Goal: Check status: Check status

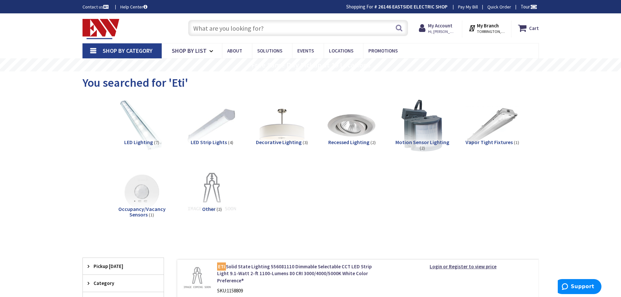
click at [224, 29] on input "text" at bounding box center [298, 28] width 220 height 16
click at [451, 28] on strong "My Account" at bounding box center [440, 26] width 24 height 6
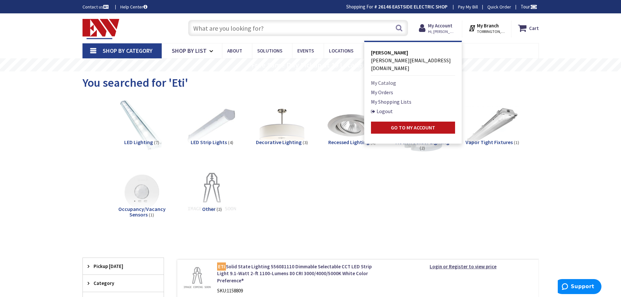
click at [387, 79] on link "My Catalog" at bounding box center [383, 83] width 25 height 8
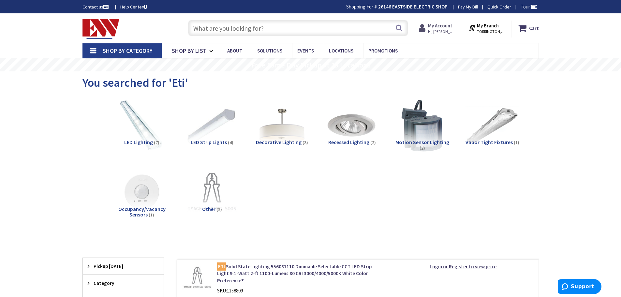
click at [437, 30] on span "Hi, [PERSON_NAME]" at bounding box center [442, 31] width 28 height 5
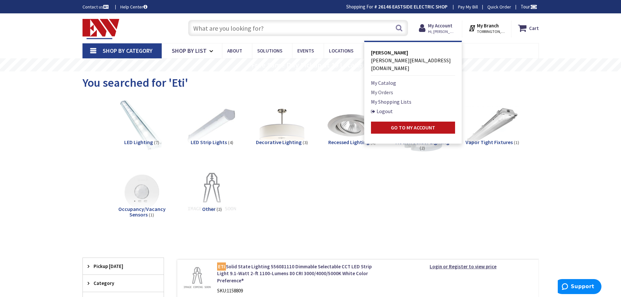
click at [393, 88] on link "My Orders" at bounding box center [382, 92] width 22 height 8
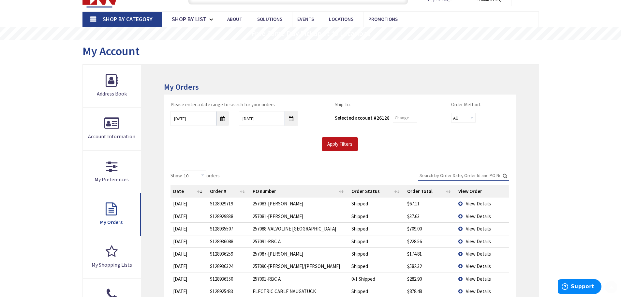
scroll to position [65, 0]
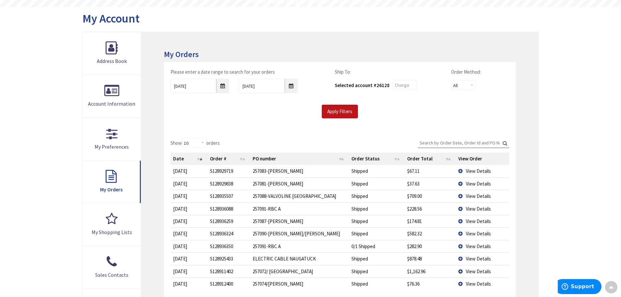
click at [480, 233] on span "View Details" at bounding box center [478, 234] width 25 height 6
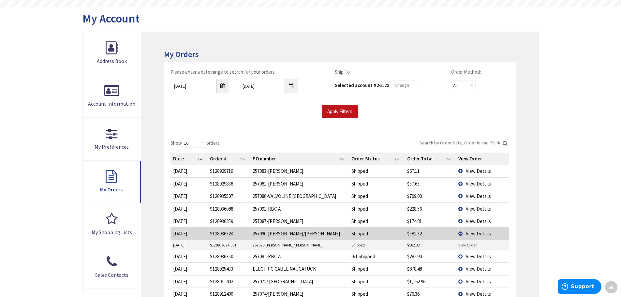
click at [462, 246] on link "View Order" at bounding box center [468, 245] width 18 height 6
click at [473, 235] on span "View Details" at bounding box center [478, 234] width 25 height 6
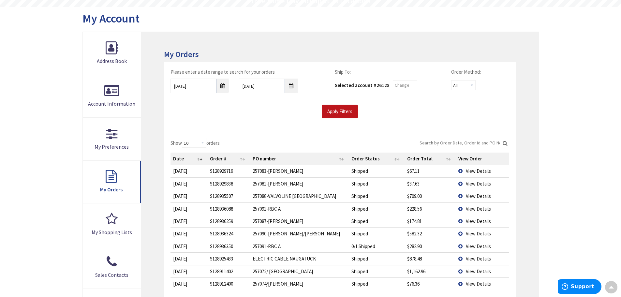
click at [472, 235] on span "View Details" at bounding box center [478, 234] width 25 height 6
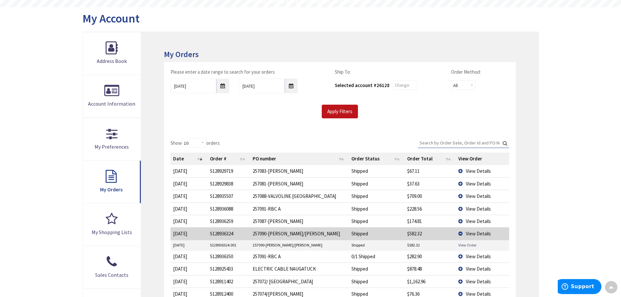
click at [464, 244] on link "View Order" at bounding box center [468, 245] width 18 height 6
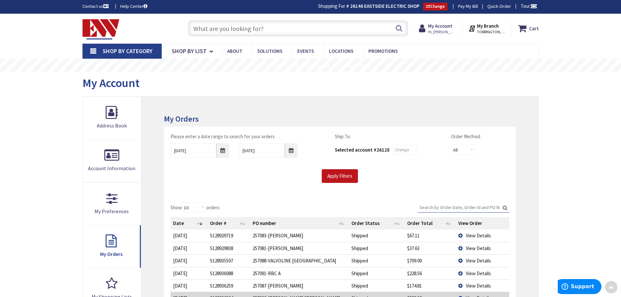
scroll to position [0, 0]
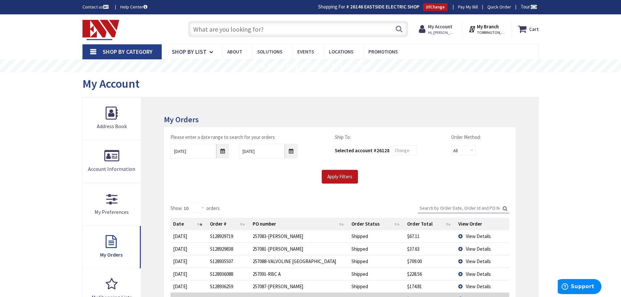
click at [239, 28] on input "text" at bounding box center [298, 29] width 220 height 16
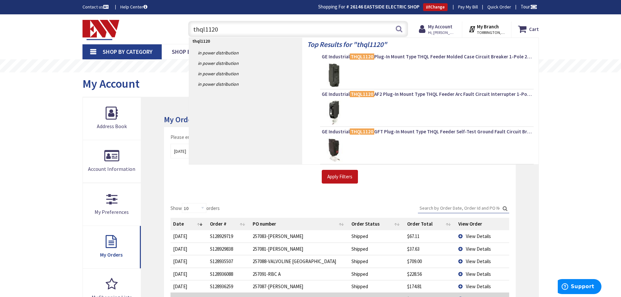
type input "thql1120d"
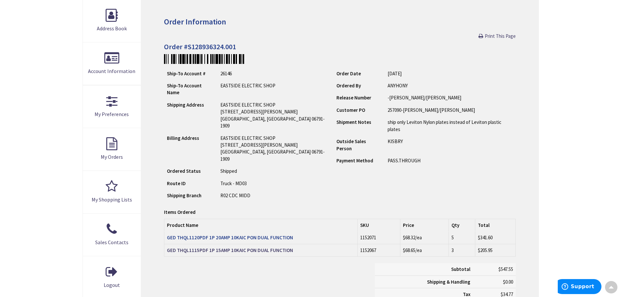
scroll to position [99, 0]
click at [220, 234] on strong "GED THQL1120PDF 1P 20AMP 10KAIC PON DUAL FUNCTION" at bounding box center [230, 237] width 126 height 6
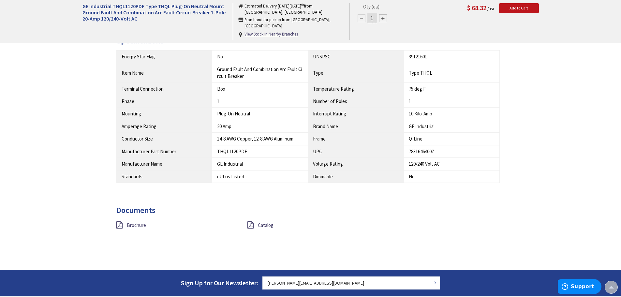
scroll to position [295, 0]
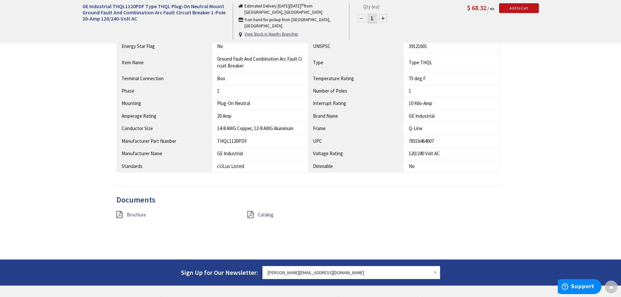
click at [136, 216] on span "Brochure" at bounding box center [136, 215] width 19 height 6
click at [265, 213] on span "Catalog" at bounding box center [266, 215] width 16 height 6
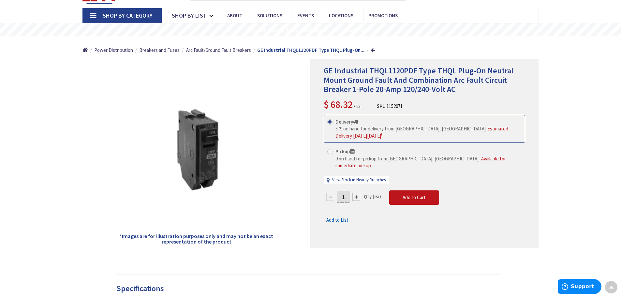
scroll to position [34, 0]
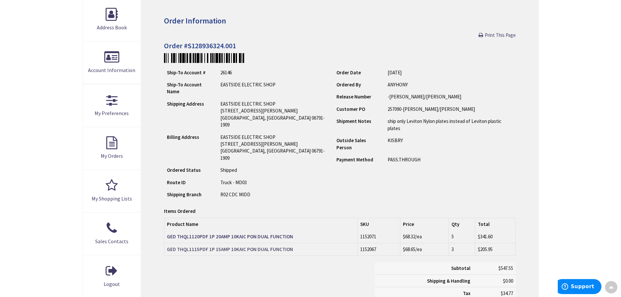
click at [218, 246] on strong "GED THQL1115PDF 1P 15AMP 10KAIC PON DUAL FUNCTION" at bounding box center [230, 249] width 126 height 6
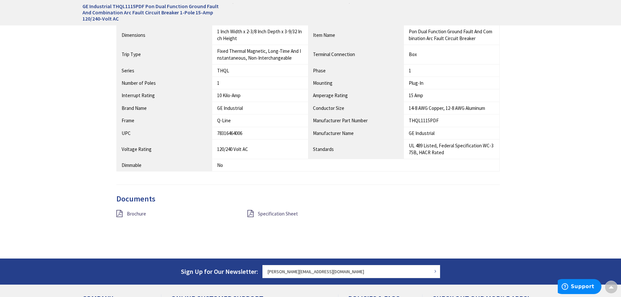
scroll to position [359, 0]
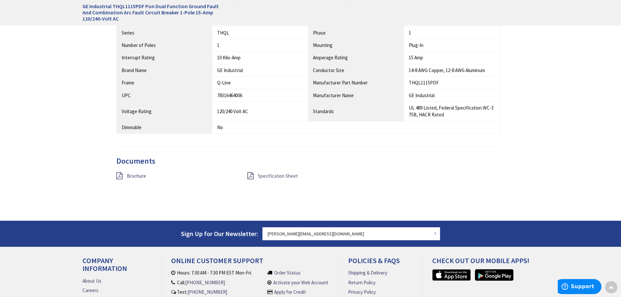
click at [279, 175] on span "Specification Sheet" at bounding box center [278, 176] width 40 height 6
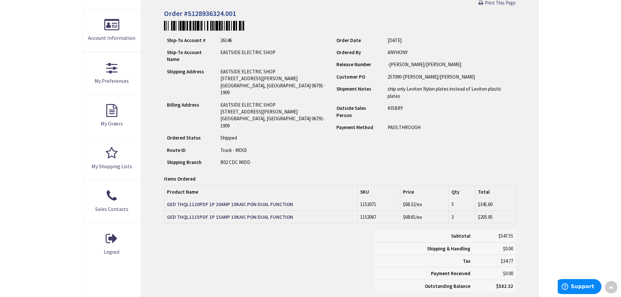
scroll to position [130, 0]
click at [215, 201] on strong "GED THQL1120PDF 1P 20AMP 10KAIC PON DUAL FUNCTION" at bounding box center [230, 204] width 126 height 6
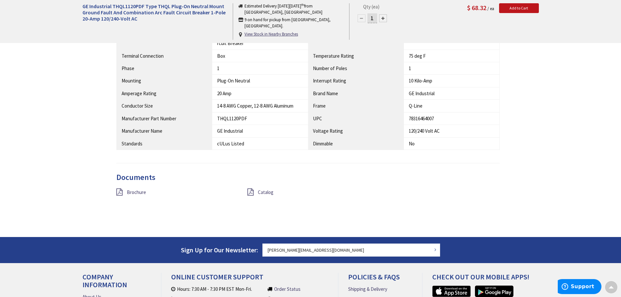
scroll to position [327, 0]
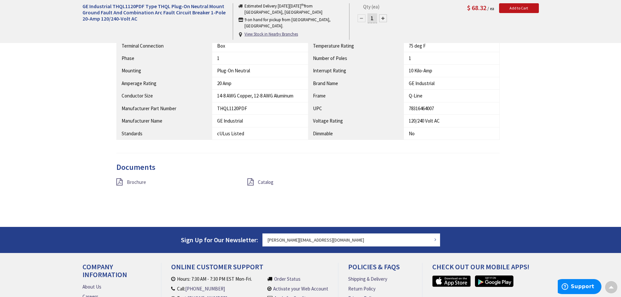
click at [136, 183] on span "Brochure" at bounding box center [136, 182] width 19 height 6
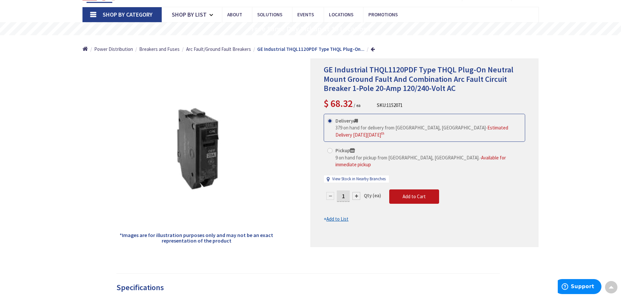
scroll to position [0, 0]
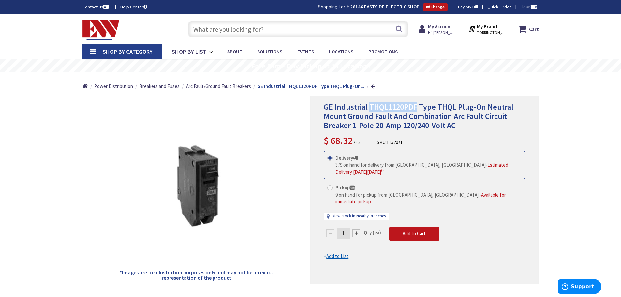
drag, startPoint x: 371, startPoint y: 107, endPoint x: 418, endPoint y: 107, distance: 46.6
click at [418, 107] on span "GE Industrial THQL1120PDF Type THQL Plug-On Neutral Mount Ground Fault And Comb…" at bounding box center [419, 116] width 190 height 29
copy span "THQL1120PDF"
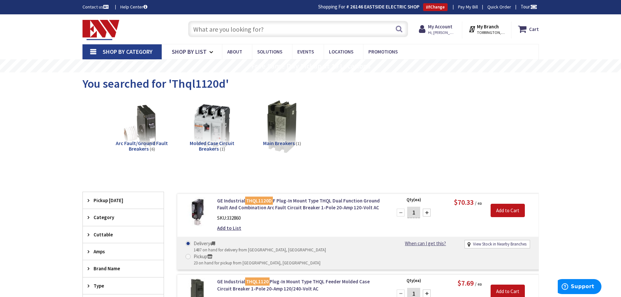
click at [246, 26] on input "text" at bounding box center [298, 29] width 220 height 16
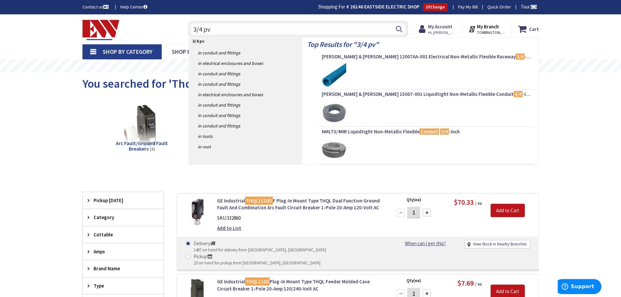
type input "3/4 pvc"
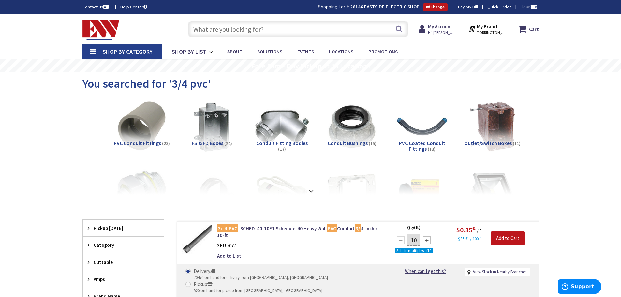
click at [239, 36] on input "text" at bounding box center [298, 29] width 220 height 16
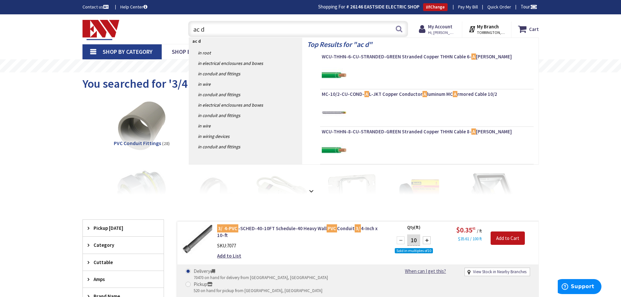
type input "ac di"
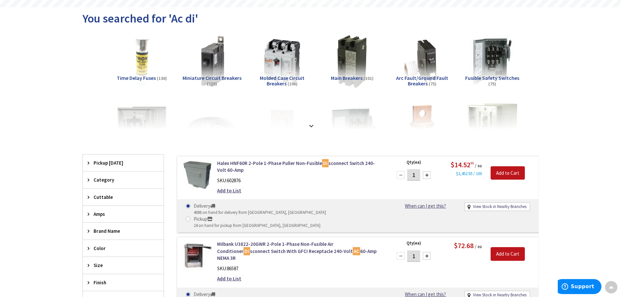
scroll to position [66, 0]
